Goal: Subscribe to service/newsletter

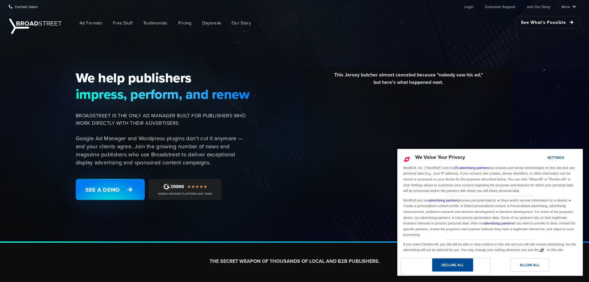
click at [458, 268] on div "Decline All" at bounding box center [453, 264] width 22 height 7
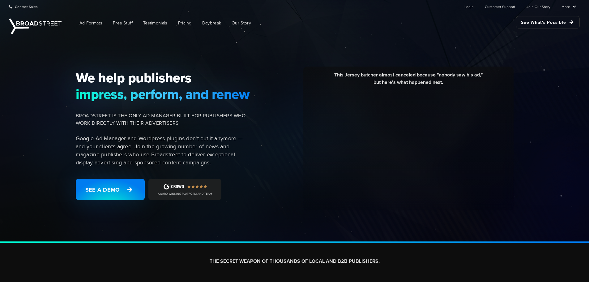
drag, startPoint x: 583, startPoint y: 46, endPoint x: 579, endPoint y: -4, distance: 50.3
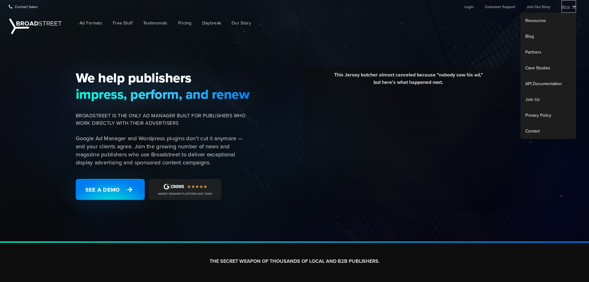
click at [572, 8] on link "More" at bounding box center [569, 6] width 15 height 12
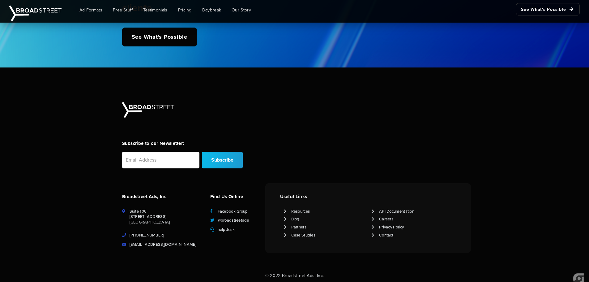
scroll to position [1521, 0]
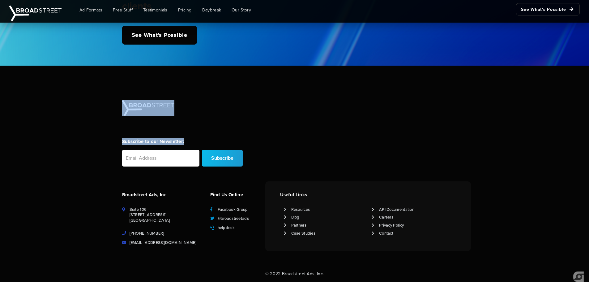
drag, startPoint x: 115, startPoint y: 100, endPoint x: 252, endPoint y: 144, distance: 144.6
click at [252, 144] on div "Subscribe to our Newsletter: Subscribe [PERSON_NAME] Ads, Inc [STREET_ADDRESS] …" at bounding box center [294, 175] width 589 height 191
click at [281, 169] on div "Subscribe to our Newsletter: Subscribe" at bounding box center [294, 140] width 353 height 81
drag, startPoint x: 281, startPoint y: 168, endPoint x: 119, endPoint y: 101, distance: 175.6
click at [120, 103] on div "Subscribe to our Newsletter: Subscribe" at bounding box center [294, 140] width 353 height 81
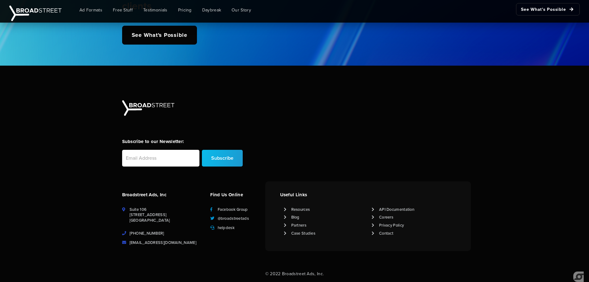
click at [95, 86] on div "Subscribe to our Newsletter: Subscribe [PERSON_NAME] Ads, Inc [STREET_ADDRESS] …" at bounding box center [294, 175] width 589 height 191
drag, startPoint x: 141, startPoint y: 103, endPoint x: 212, endPoint y: 121, distance: 73.4
click at [212, 121] on div "Subscribe to our Newsletter: Subscribe [PERSON_NAME] Ads, Inc [STREET_ADDRESS] …" at bounding box center [294, 175] width 589 height 191
click at [212, 121] on div "Subscribe to our Newsletter: Subscribe" at bounding box center [294, 140] width 353 height 81
drag, startPoint x: 207, startPoint y: 121, endPoint x: 108, endPoint y: 98, distance: 101.6
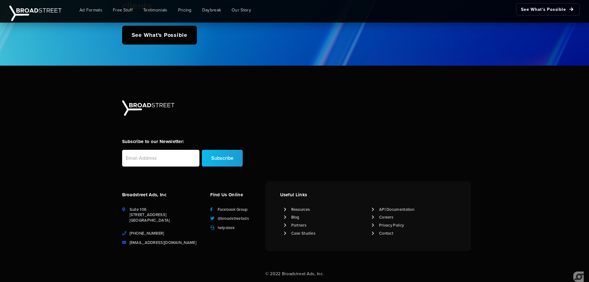
click at [121, 98] on div "Subscribe to our Newsletter: Subscribe [PERSON_NAME] Ads, Inc [STREET_ADDRESS] …" at bounding box center [294, 175] width 589 height 191
drag, startPoint x: 105, startPoint y: 98, endPoint x: 132, endPoint y: 106, distance: 28.3
click at [105, 98] on div "Subscribe to our Newsletter: Subscribe [PERSON_NAME] Ads, Inc [STREET_ADDRESS] …" at bounding box center [294, 175] width 589 height 191
drag, startPoint x: 132, startPoint y: 106, endPoint x: 184, endPoint y: 119, distance: 53.8
click at [184, 119] on div "Subscribe to our Newsletter: Subscribe [PERSON_NAME] Ads, Inc [STREET_ADDRESS] …" at bounding box center [294, 175] width 589 height 191
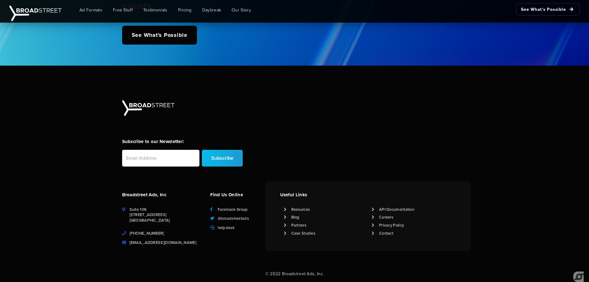
drag, startPoint x: 185, startPoint y: 119, endPoint x: 123, endPoint y: 104, distance: 63.7
click at [123, 104] on div "Subscribe to our Newsletter: Subscribe" at bounding box center [294, 140] width 353 height 81
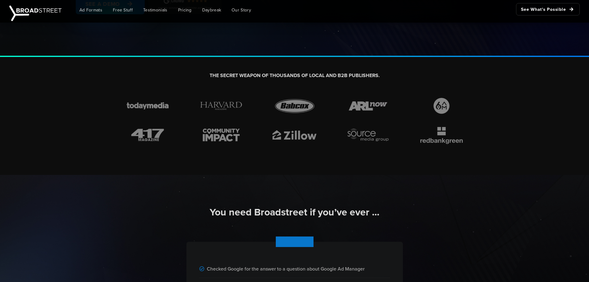
scroll to position [0, 0]
